Goal: Check status: Check status

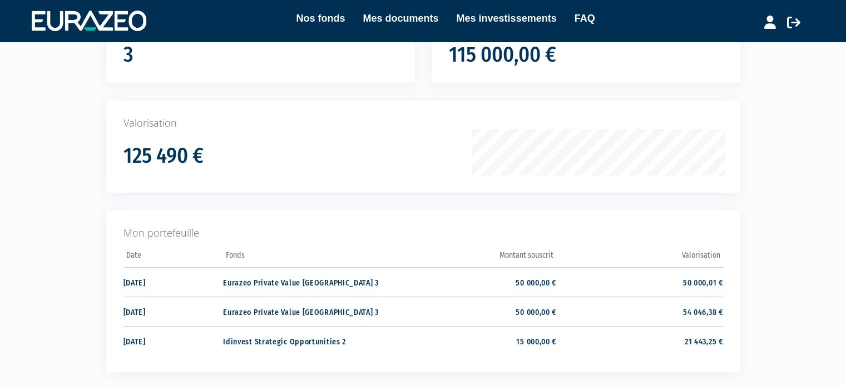
scroll to position [140, 0]
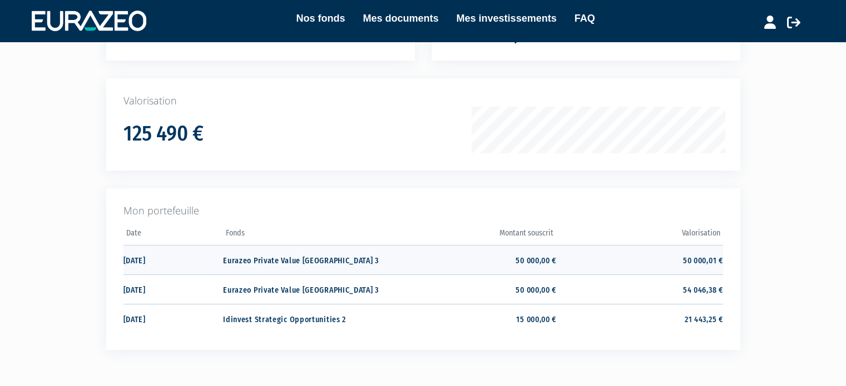
click at [670, 258] on td "50 000,01 €" at bounding box center [639, 259] width 166 height 29
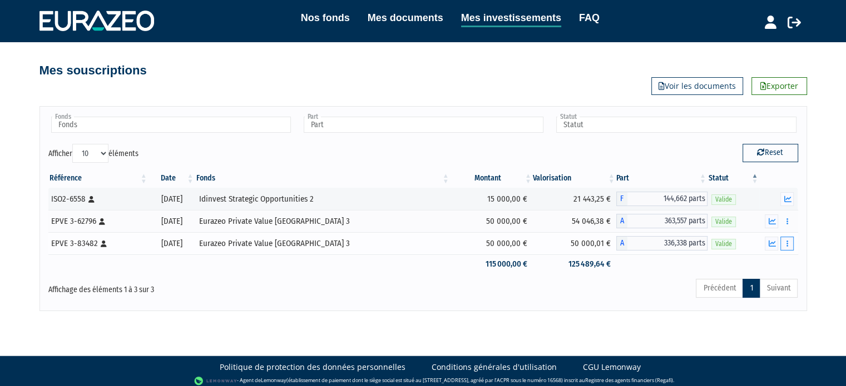
click at [789, 246] on button "button" at bounding box center [786, 244] width 13 height 14
click at [769, 245] on icon "button" at bounding box center [771, 243] width 7 height 7
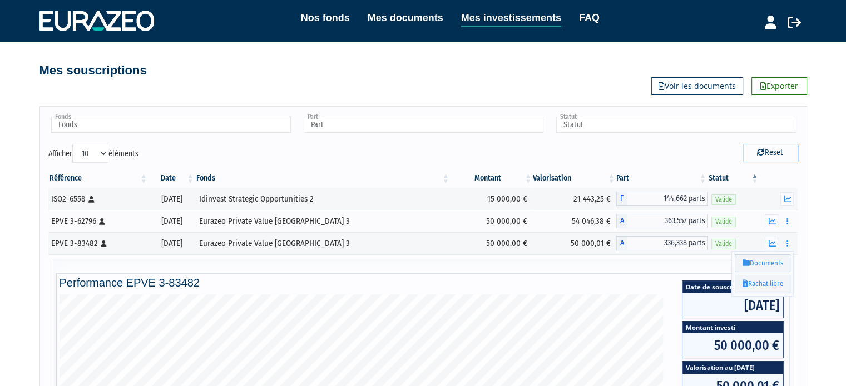
scroll to position [34, 0]
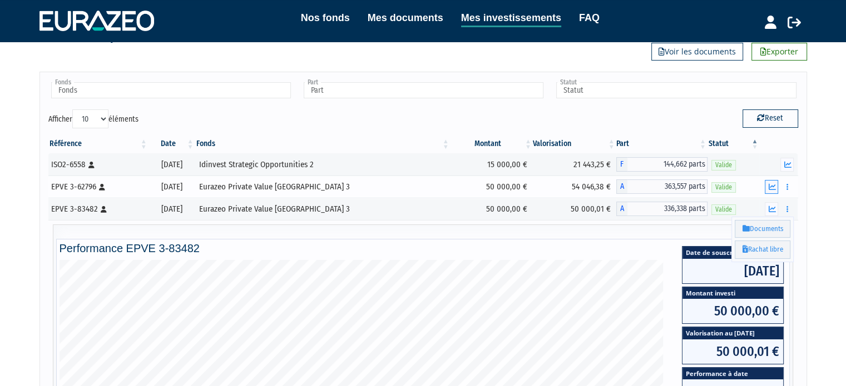
click at [768, 184] on icon "button" at bounding box center [771, 186] width 7 height 7
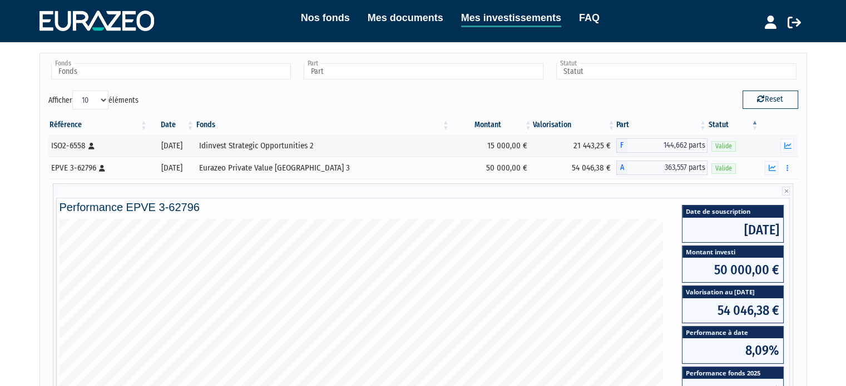
scroll to position [0, 0]
